Goal: Task Accomplishment & Management: Use online tool/utility

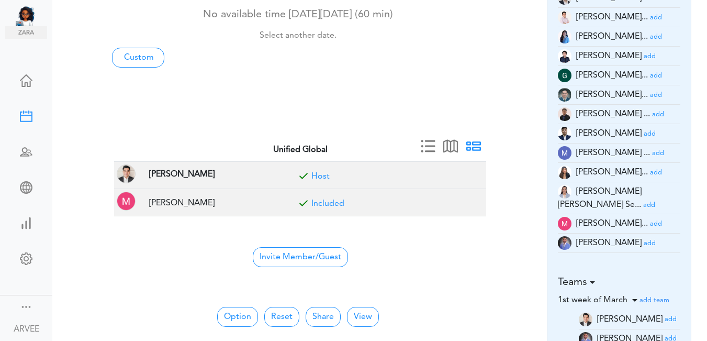
scroll to position [152, 0]
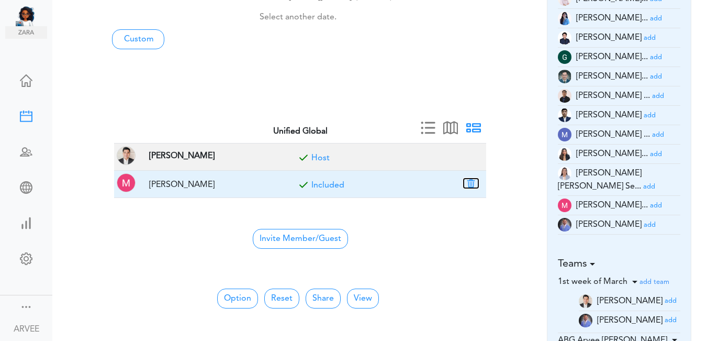
click at [471, 181] on button "button" at bounding box center [471, 183] width 15 height 9
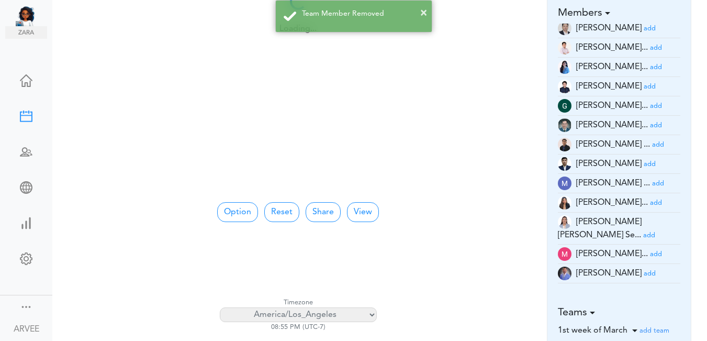
scroll to position [0, 0]
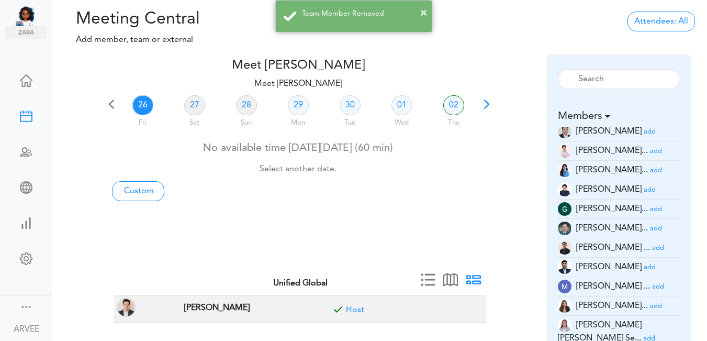
click at [485, 104] on span at bounding box center [487, 108] width 15 height 15
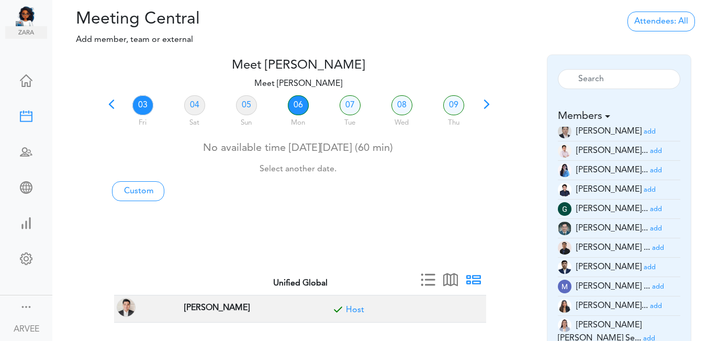
click at [300, 102] on link "06" at bounding box center [298, 105] width 21 height 20
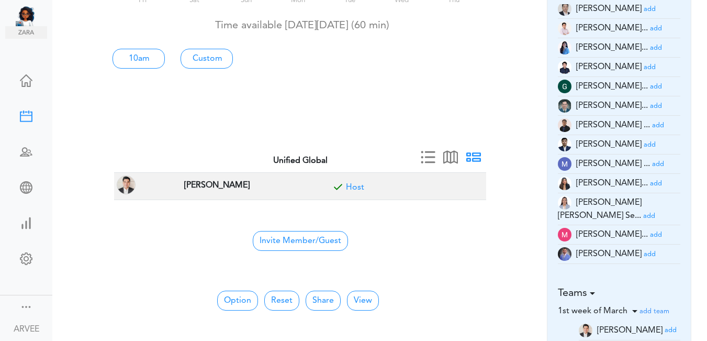
scroll to position [119, 0]
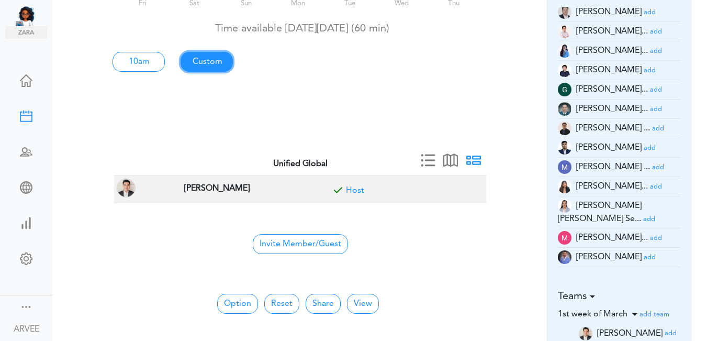
click at [207, 65] on link "Custom" at bounding box center [207, 62] width 52 height 20
type input "Meet [PERSON_NAME]"
type input "[URL][DOMAIN_NAME][SECURITY_DATA]"
type input "[DATE]T10:00"
type input "[DATE]T11:00"
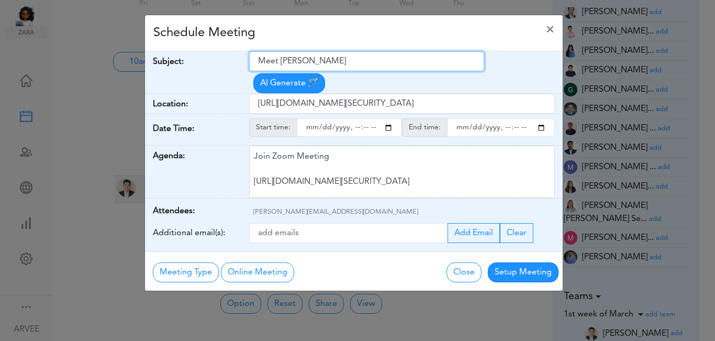
drag, startPoint x: 341, startPoint y: 59, endPoint x: 259, endPoint y: 56, distance: 82.3
click at [259, 54] on input "Meet [PERSON_NAME]" at bounding box center [366, 61] width 235 height 20
paste input "Client Call - [PERSON_NAME] (FOOM) 2024 Return"
type input "Client Call - [PERSON_NAME] (FOOM) 2024 Return"
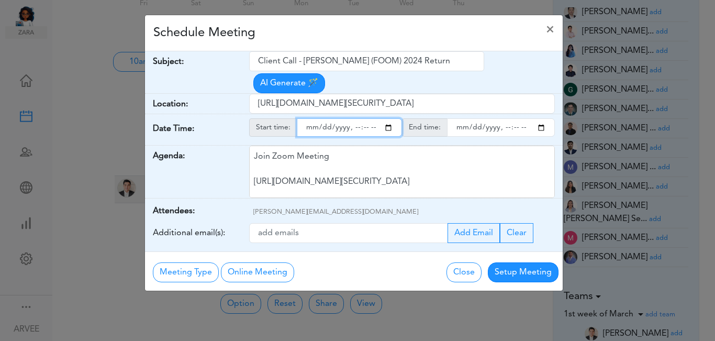
click at [390, 118] on input "starttime" at bounding box center [349, 127] width 105 height 18
click at [354, 118] on input "starttime" at bounding box center [349, 127] width 105 height 18
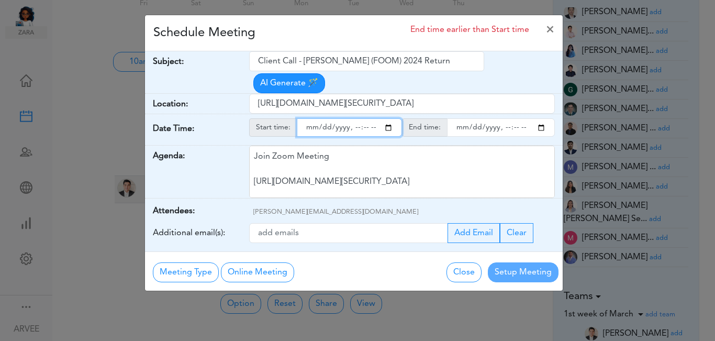
type input "[DATE]T18:00"
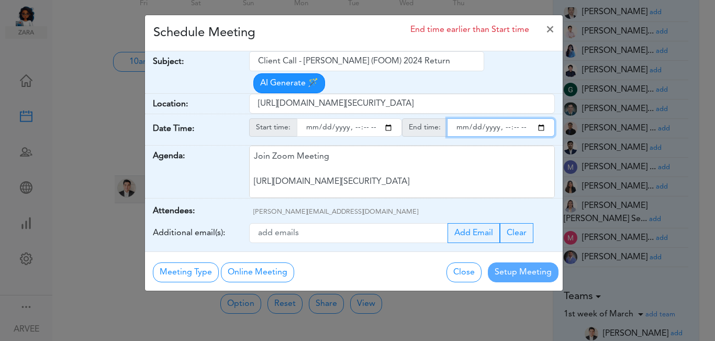
click at [538, 118] on input "endtime" at bounding box center [501, 127] width 108 height 18
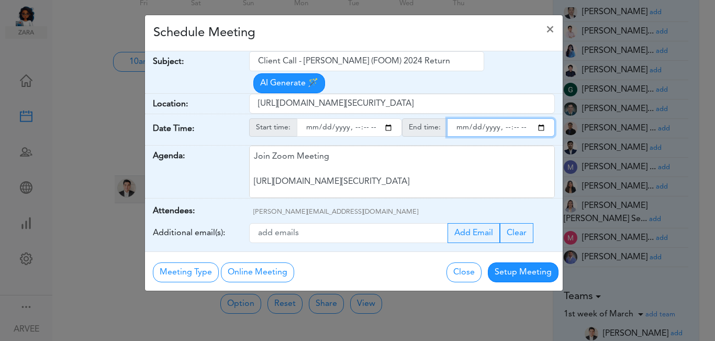
click at [503, 118] on input "endtime" at bounding box center [501, 127] width 108 height 18
type input "[DATE]T19:00"
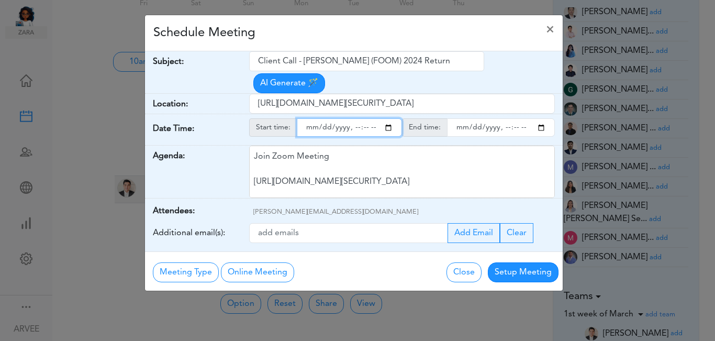
click at [363, 118] on input "starttime" at bounding box center [349, 127] width 105 height 18
type input "[DATE]T18:30"
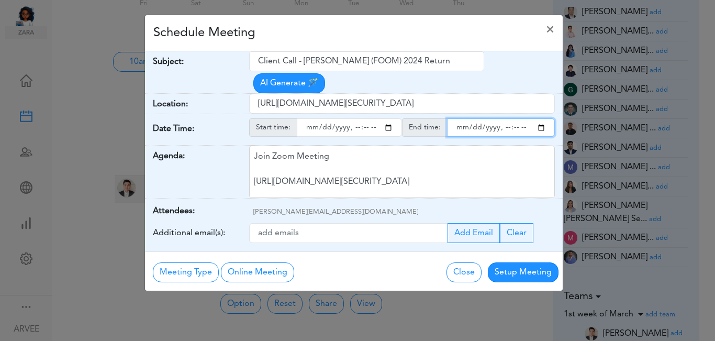
click at [513, 118] on input "endtime" at bounding box center [501, 127] width 108 height 18
type input "[DATE]T19:30"
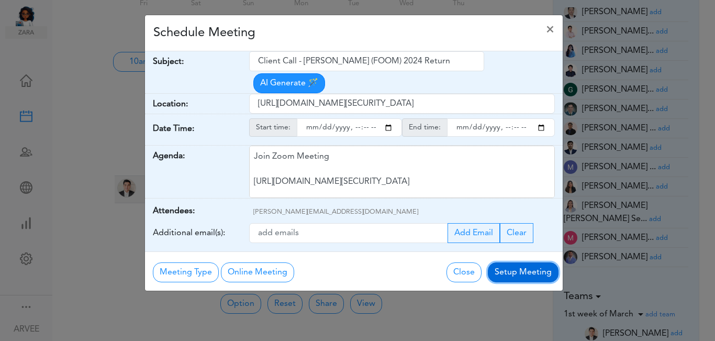
click at [509, 262] on button "Setup Meeting" at bounding box center [523, 272] width 71 height 20
